Goal: Information Seeking & Learning: Learn about a topic

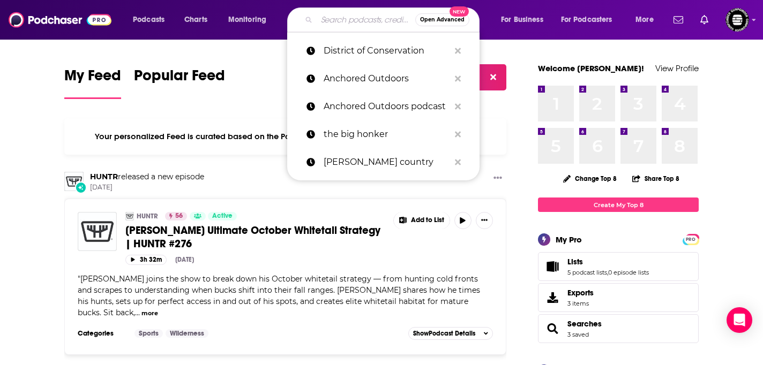
click at [359, 19] on input "Search podcasts, credits, & more..." at bounding box center [366, 19] width 99 height 17
paste input "Rich Outdoors"
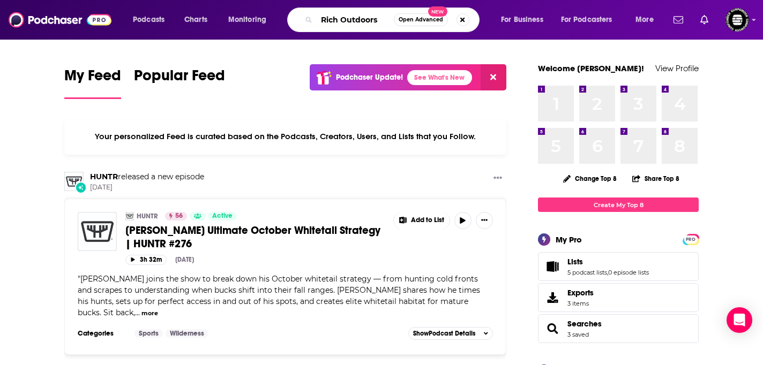
type input "Rich Outdoors"
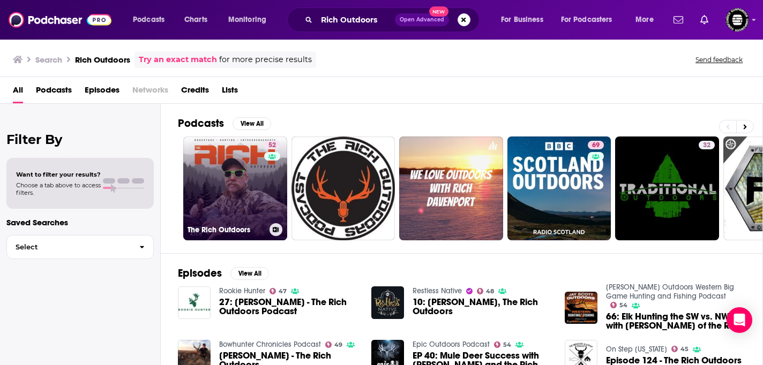
click at [228, 207] on link "52 The Rich Outdoors" at bounding box center [235, 189] width 104 height 104
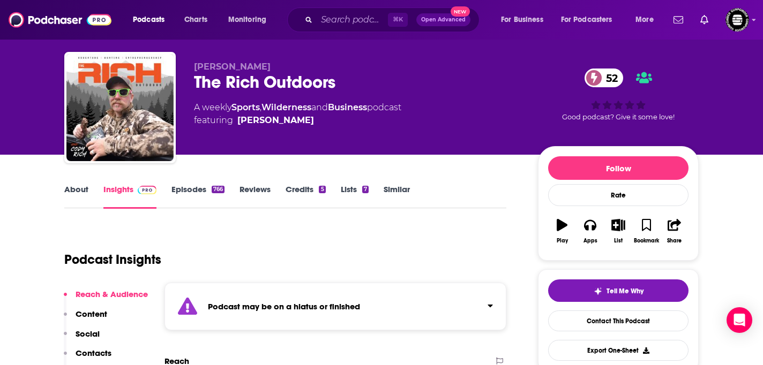
scroll to position [20, 0]
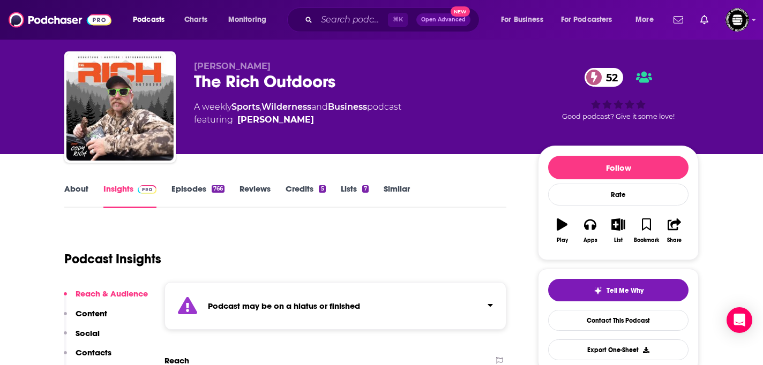
click at [197, 195] on link "Episodes 766" at bounding box center [197, 196] width 53 height 25
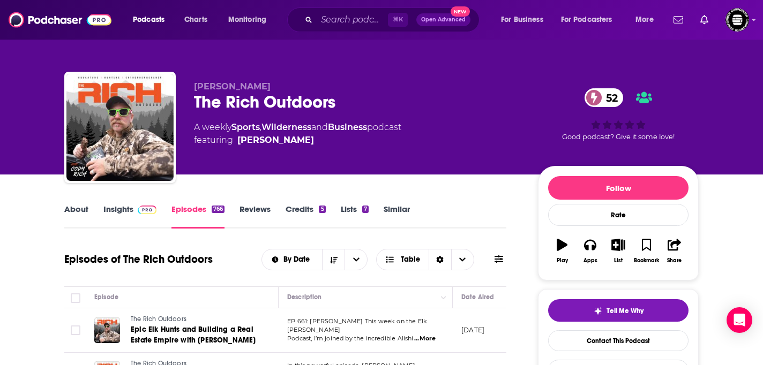
click at [116, 211] on link "Insights" at bounding box center [129, 216] width 53 height 25
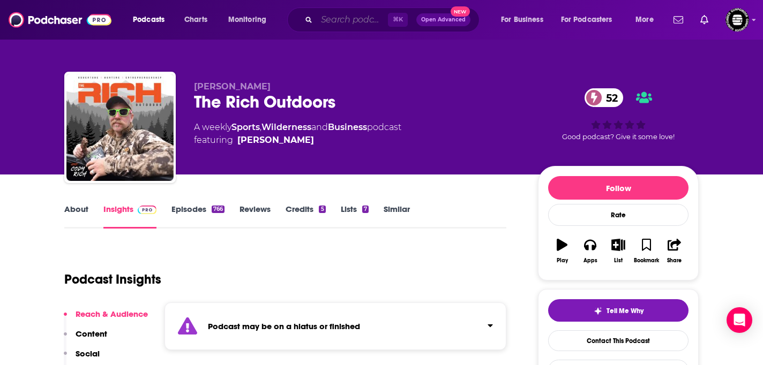
click at [375, 23] on input "Search podcasts, credits, & more..." at bounding box center [352, 19] width 71 height 17
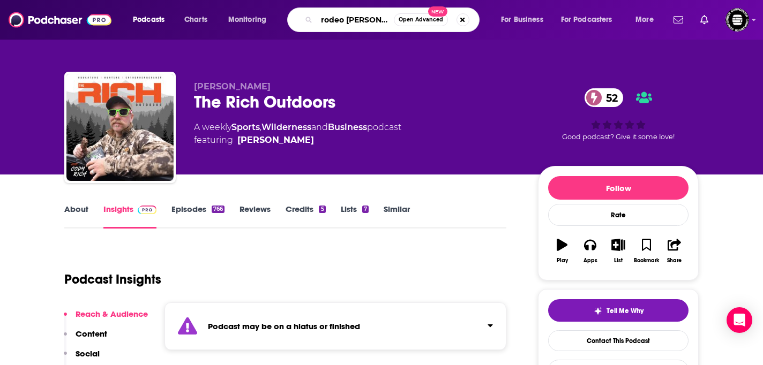
type input "rodeo time"
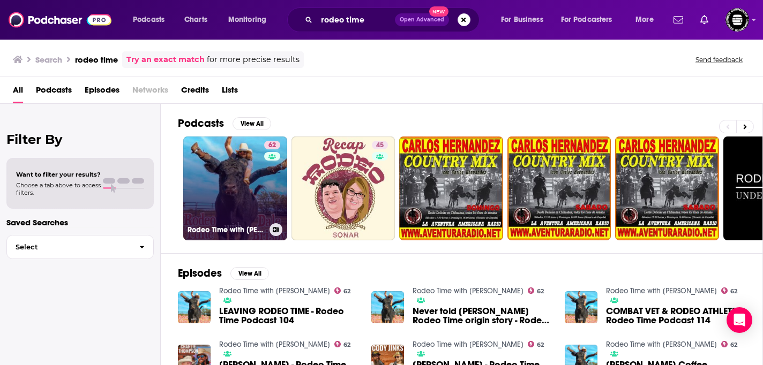
click at [239, 200] on link "62 Rodeo Time with [PERSON_NAME]" at bounding box center [235, 189] width 104 height 104
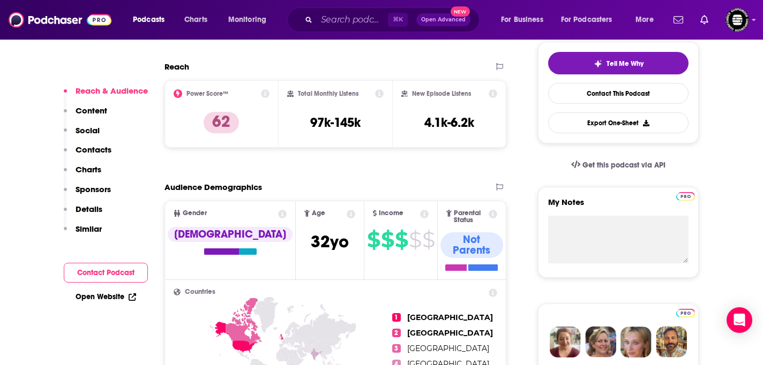
scroll to position [249, 0]
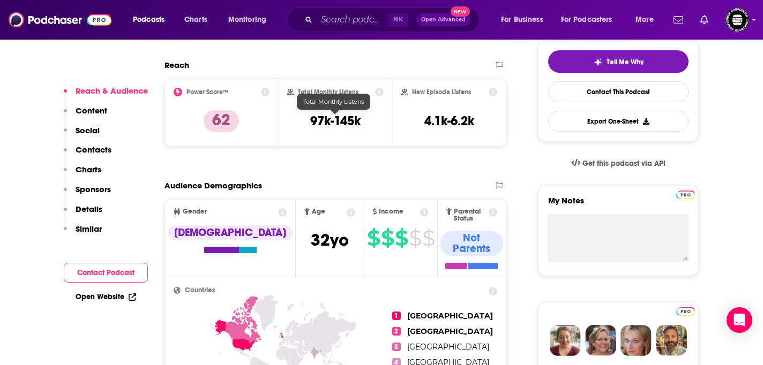
click at [343, 117] on h3 "97k-145k" at bounding box center [335, 121] width 50 height 16
click at [374, 140] on div "Total Monthly Listens 97k-145k" at bounding box center [336, 113] width 114 height 68
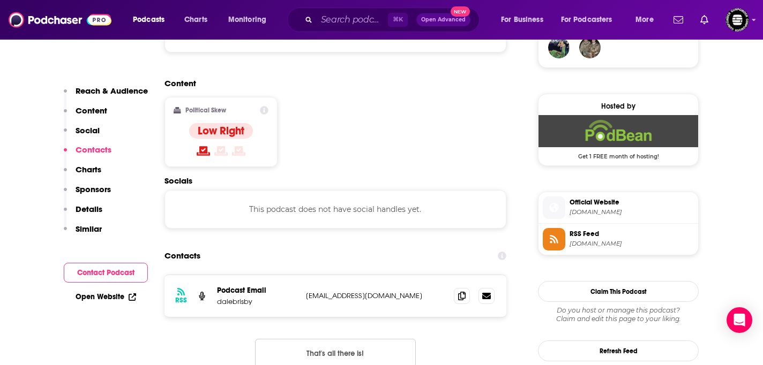
scroll to position [827, 0]
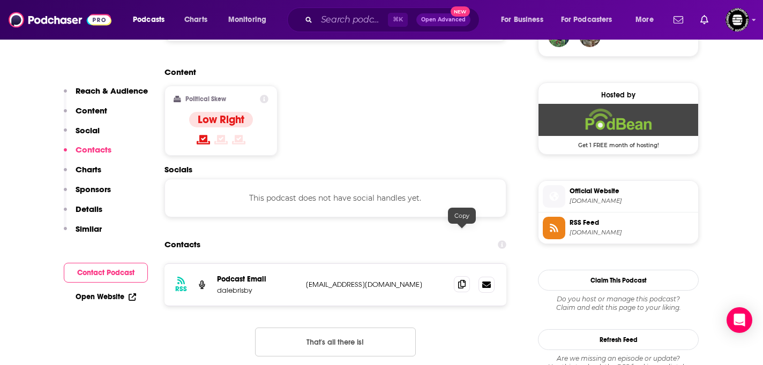
click at [460, 276] on span at bounding box center [462, 284] width 16 height 16
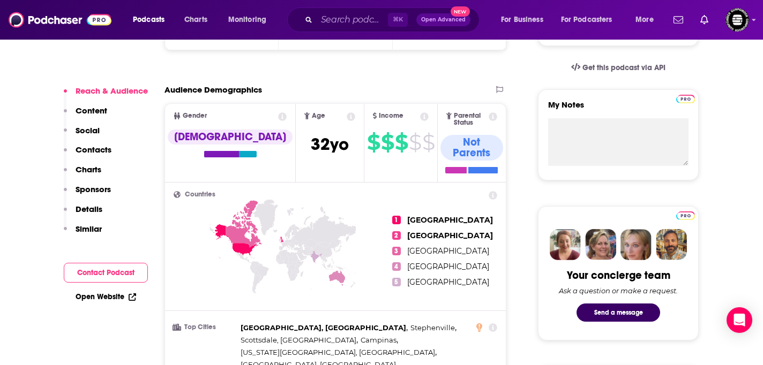
scroll to position [346, 0]
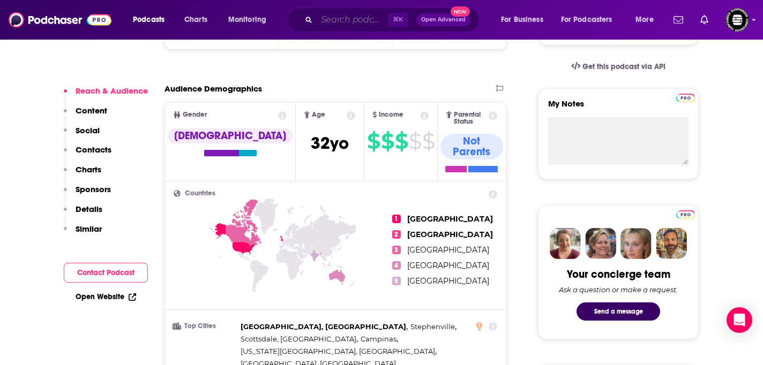
click at [356, 22] on input "Search podcasts, credits, & more..." at bounding box center [352, 19] width 71 height 17
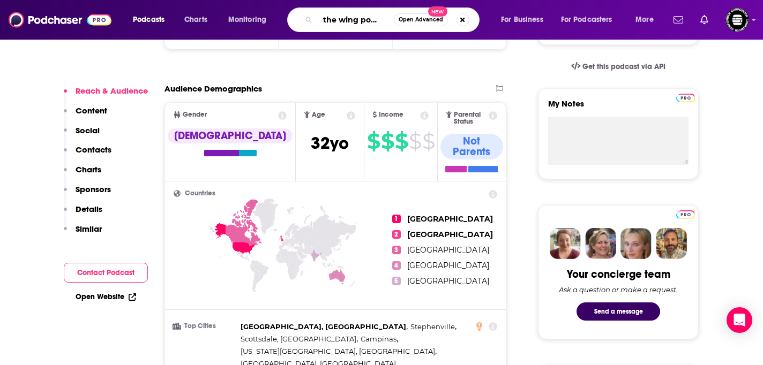
type input "on the wing podcast"
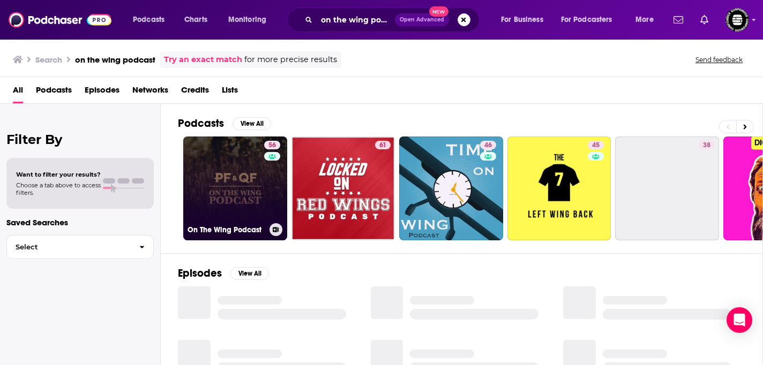
click at [259, 186] on link "56 On The Wing Podcast" at bounding box center [235, 189] width 104 height 104
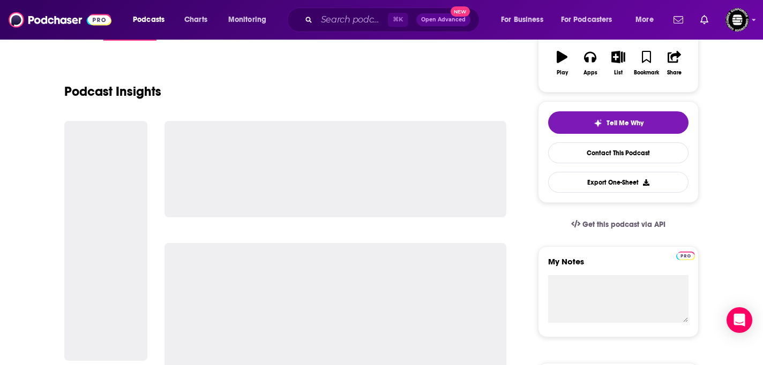
scroll to position [189, 0]
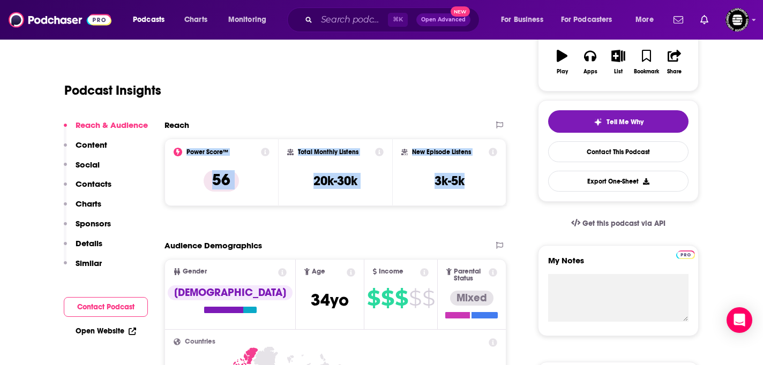
drag, startPoint x: 187, startPoint y: 151, endPoint x: 483, endPoint y: 189, distance: 298.8
click at [483, 189] on div "Power Score™ 56 Total Monthly Listens 20k-30k New Episode Listens 3k-5k" at bounding box center [335, 173] width 342 height 68
copy div "Power Score™ 56 Total Monthly Listens 20k-30k New Episode Listens 3k-5k"
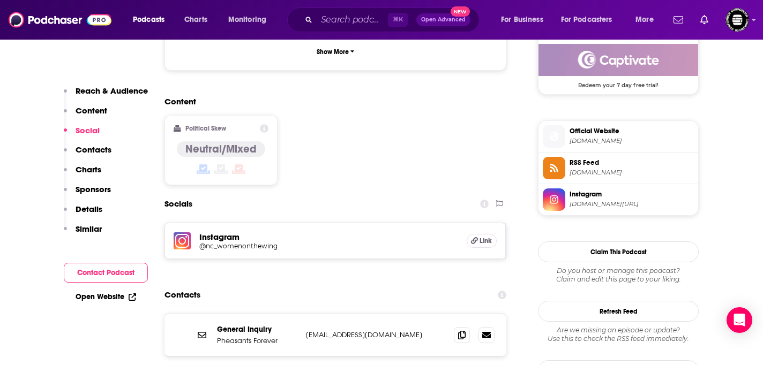
scroll to position [835, 0]
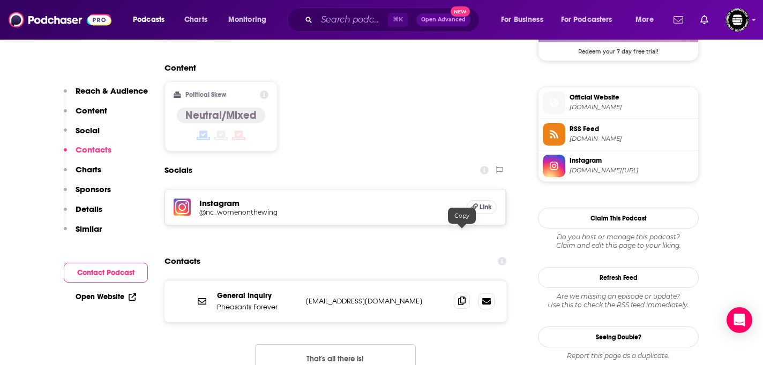
click at [461, 297] on icon at bounding box center [462, 301] width 8 height 9
